Goal: Task Accomplishment & Management: Complete application form

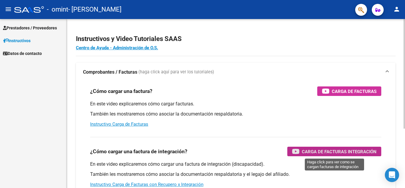
click at [318, 151] on span "Carga de Facturas Integración" at bounding box center [339, 151] width 75 height 7
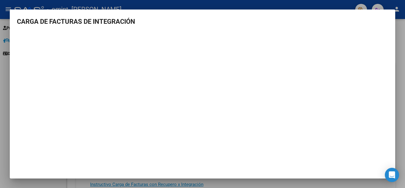
click at [401, 34] on div at bounding box center [202, 94] width 405 height 188
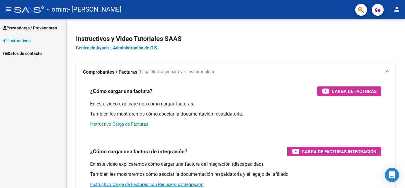
click at [26, 25] on span "Prestadores / Proveedores" at bounding box center [30, 28] width 54 height 7
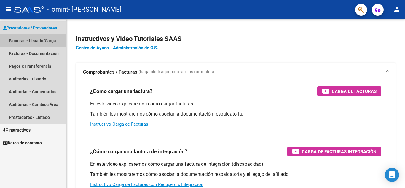
click at [26, 39] on link "Facturas - Listado/Carga" at bounding box center [33, 40] width 66 height 13
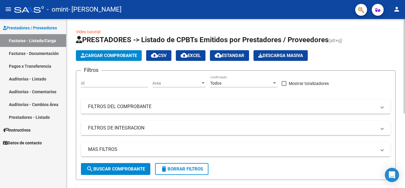
click at [405, 93] on div at bounding box center [404, 66] width 1 height 94
click at [103, 55] on span "Cargar Comprobante" at bounding box center [109, 55] width 56 height 5
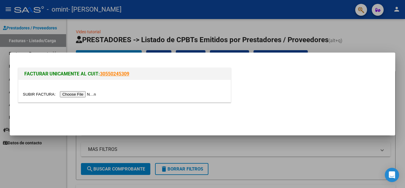
click at [83, 93] on input "file" at bounding box center [60, 94] width 75 height 6
click at [76, 92] on input "file" at bounding box center [60, 94] width 75 height 6
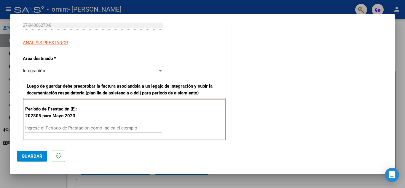
scroll to position [123, 0]
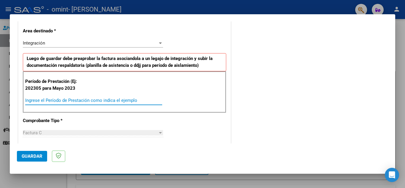
click at [58, 102] on input "Ingrese el Período de Prestación como indica el ejemplo" at bounding box center [93, 100] width 137 height 5
type input "202507"
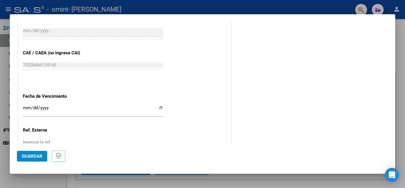
scroll to position [356, 0]
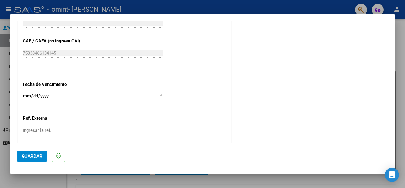
click at [159, 97] on input "Ingresar la fecha" at bounding box center [93, 97] width 140 height 9
type input "[DATE]"
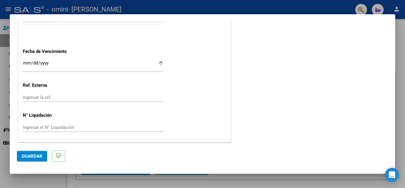
click at [27, 155] on span "Guardar" at bounding box center [32, 155] width 21 height 5
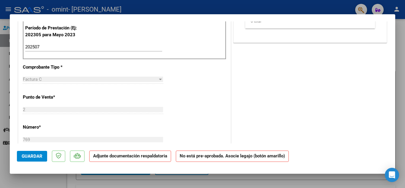
scroll to position [3, 0]
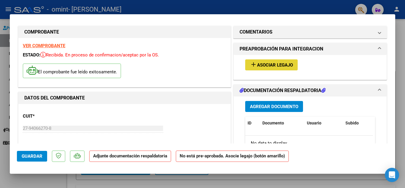
click at [259, 66] on span "Asociar Legajo" at bounding box center [275, 64] width 36 height 5
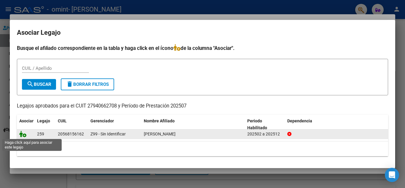
click at [20, 136] on icon at bounding box center [22, 134] width 7 height 7
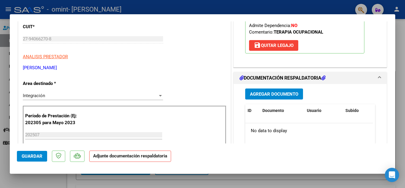
scroll to position [85, 0]
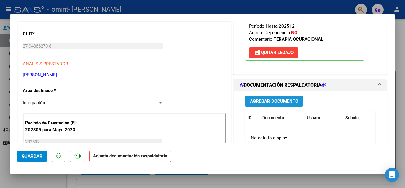
click at [269, 99] on span "Agregar Documento" at bounding box center [274, 101] width 48 height 5
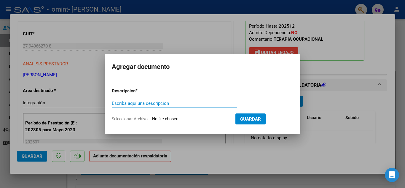
click at [157, 102] on input "Escriba aquí una descripcion" at bounding box center [174, 103] width 125 height 5
type input "planilla de asistencia"
click at [174, 117] on input "Seleccionar Archivo" at bounding box center [191, 119] width 79 height 6
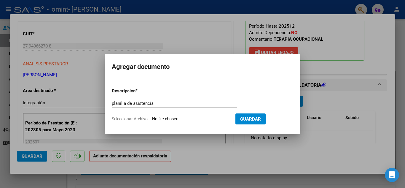
type input "C:\fakepath\[PERSON_NAME][DATE].pdf"
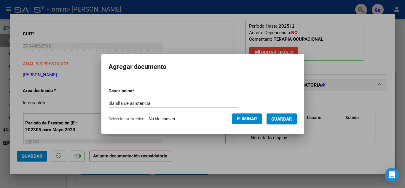
click at [290, 120] on span "Guardar" at bounding box center [282, 118] width 21 height 5
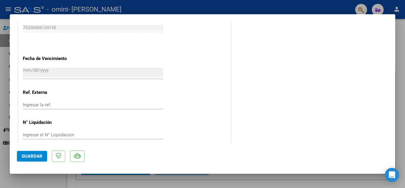
scroll to position [409, 0]
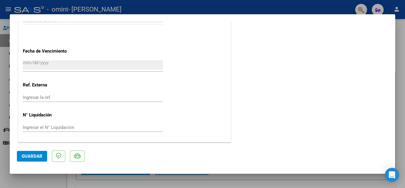
click at [31, 157] on span "Guardar" at bounding box center [32, 155] width 21 height 5
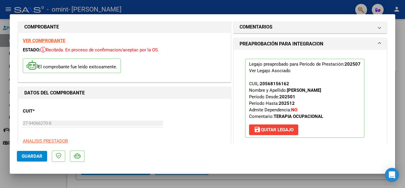
scroll to position [0, 0]
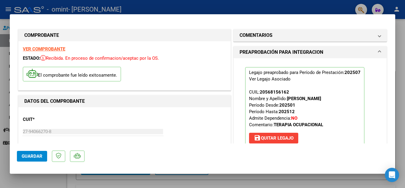
click at [405, 30] on div at bounding box center [202, 94] width 405 height 188
type input "$ 0,00"
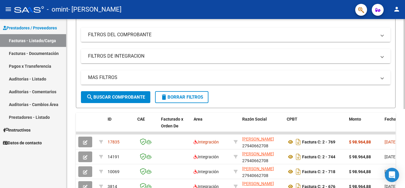
scroll to position [74, 0]
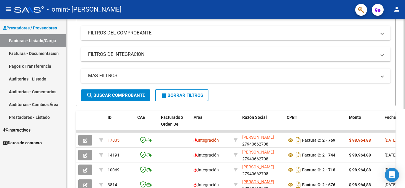
click at [405, 143] on div at bounding box center [404, 105] width 1 height 90
drag, startPoint x: 403, startPoint y: 140, endPoint x: 405, endPoint y: 162, distance: 22.3
click at [405, 162] on div "Video tutorial PRESTADORES -> Listado de CPBTs Emitidos por Prestadores / Prove…" at bounding box center [236, 101] width 340 height 312
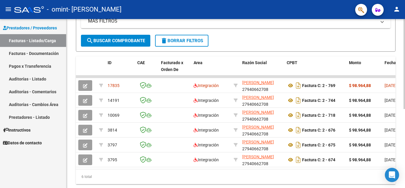
scroll to position [144, 0]
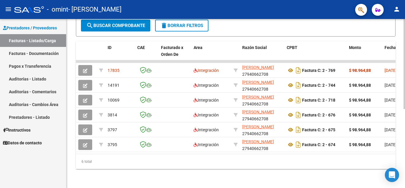
click at [405, 177] on div at bounding box center [404, 143] width 1 height 90
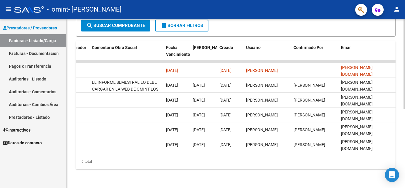
scroll to position [0, 931]
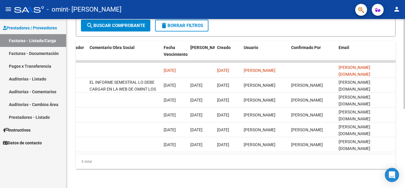
click at [402, 26] on div "Video tutorial PRESTADORES -> Listado de CPBTs Emitidos por Prestadores / Prove…" at bounding box center [235, 32] width 339 height 312
